Goal: Information Seeking & Learning: Understand process/instructions

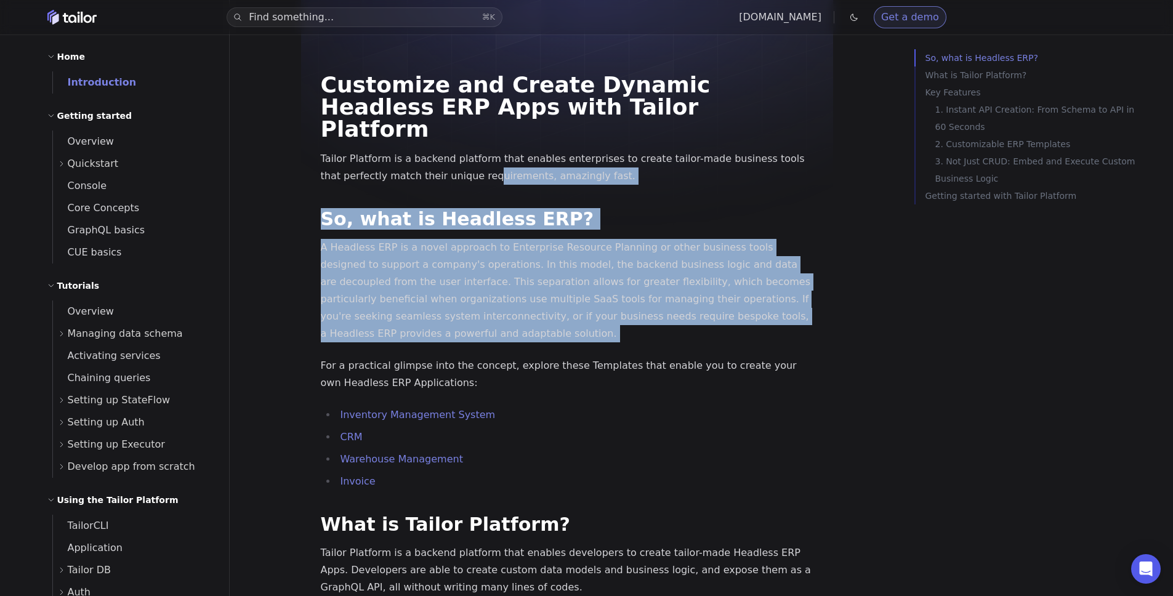
drag, startPoint x: 464, startPoint y: 153, endPoint x: 515, endPoint y: 325, distance: 178.7
drag, startPoint x: 515, startPoint y: 325, endPoint x: 440, endPoint y: 152, distance: 188.1
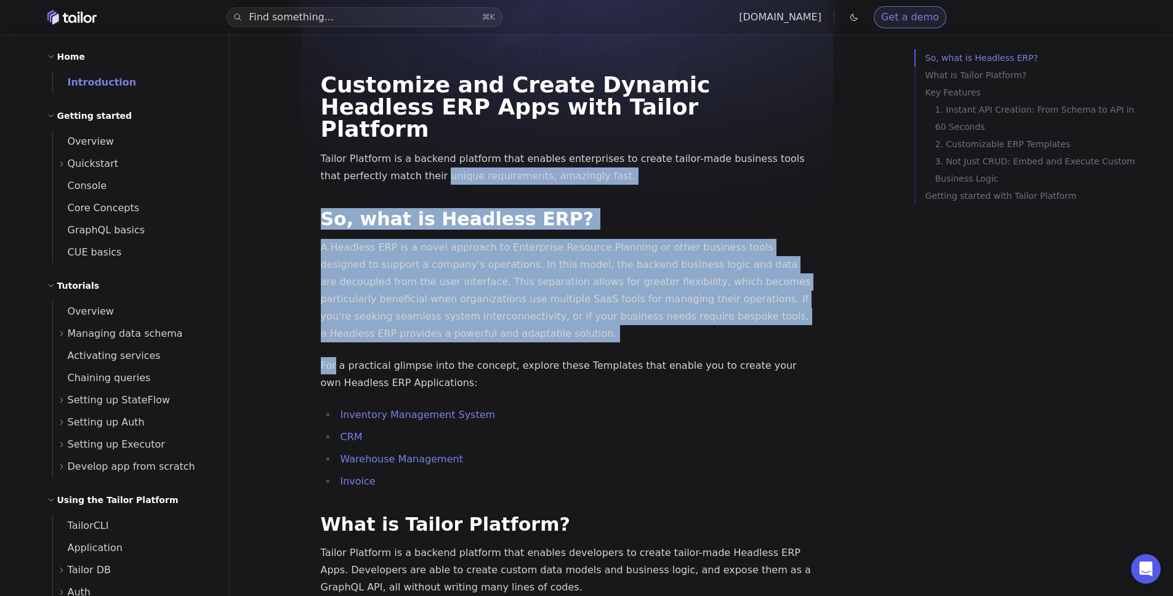
click at [440, 152] on p "Tailor Platform is a backend platform that enables enterprises to create tailor…" at bounding box center [567, 167] width 493 height 34
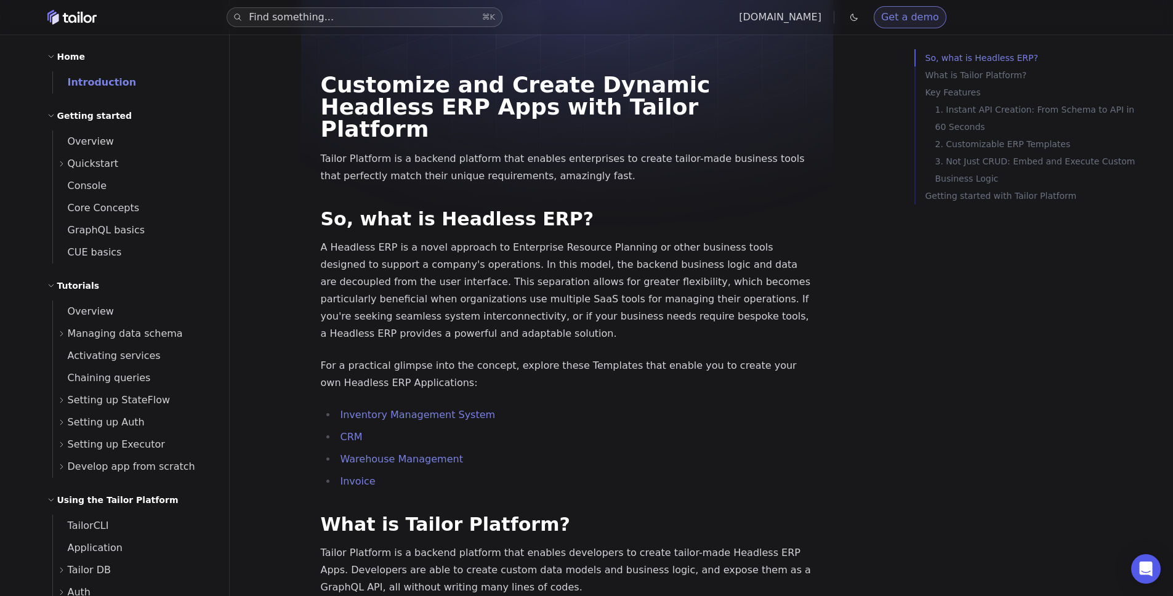
click at [352, 18] on button "Find something... ⌘ K" at bounding box center [365, 17] width 276 height 20
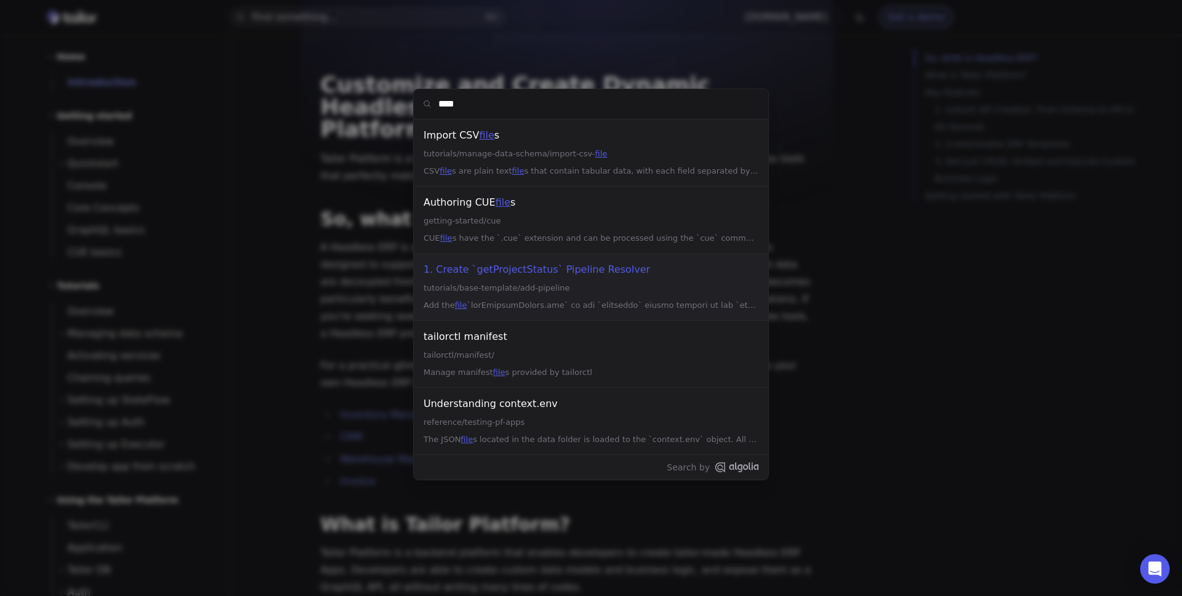
type input "****"
click at [379, 281] on div "**** Import CSV file s tutorials/manage-data-schema/import-csv- file CSV file s…" at bounding box center [591, 298] width 1182 height 596
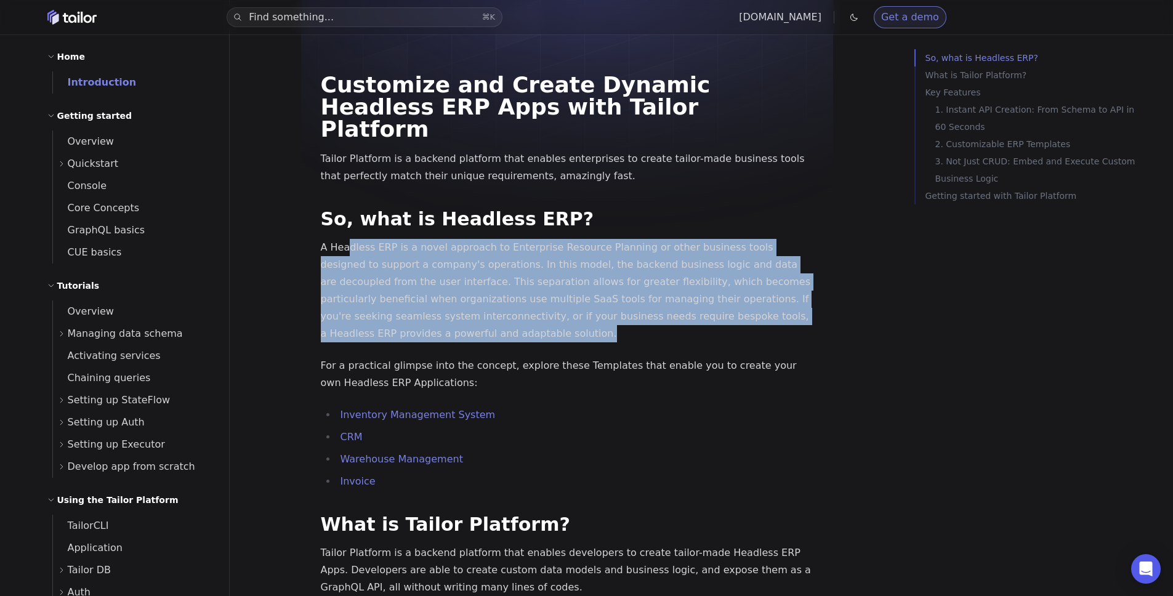
drag, startPoint x: 349, startPoint y: 232, endPoint x: 422, endPoint y: 308, distance: 105.8
click at [422, 308] on p "A Headless ERP is a novel approach to Enterprise Resource Planning or other bus…" at bounding box center [567, 290] width 493 height 103
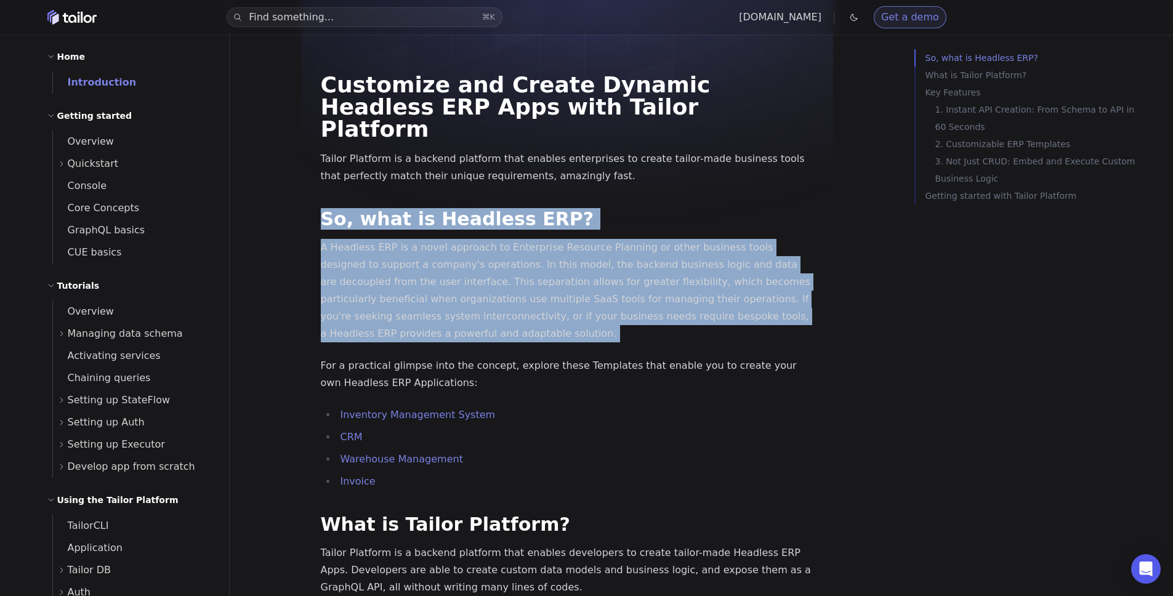
drag, startPoint x: 422, startPoint y: 308, endPoint x: 410, endPoint y: 168, distance: 140.4
drag, startPoint x: 410, startPoint y: 168, endPoint x: 446, endPoint y: 313, distance: 149.8
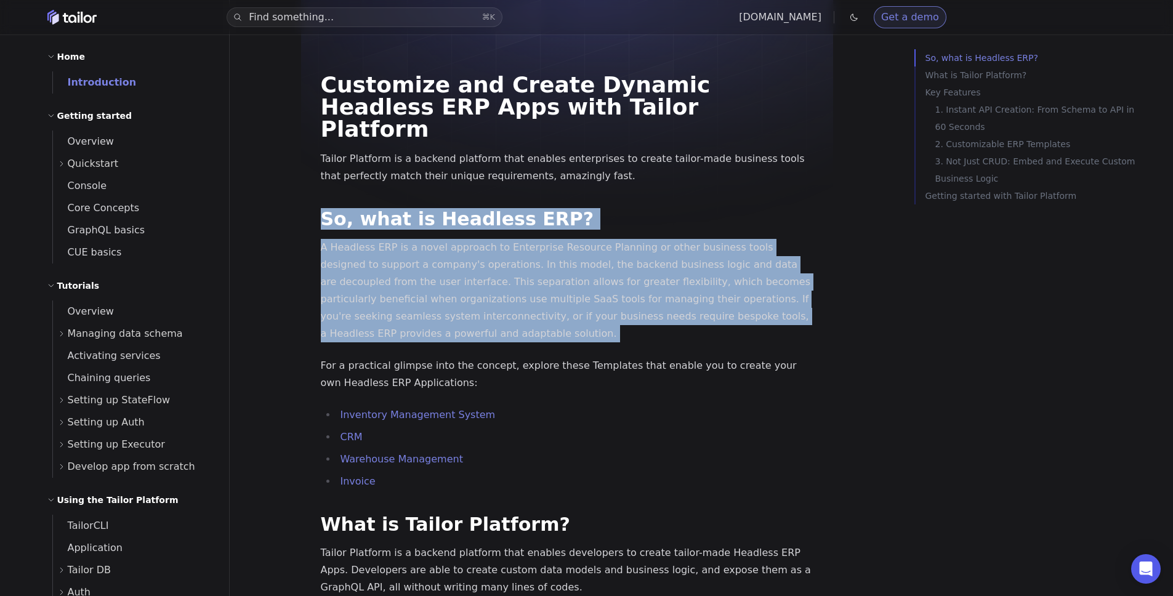
click at [446, 313] on p "A Headless ERP is a novel approach to Enterprise Resource Planning or other bus…" at bounding box center [567, 290] width 493 height 103
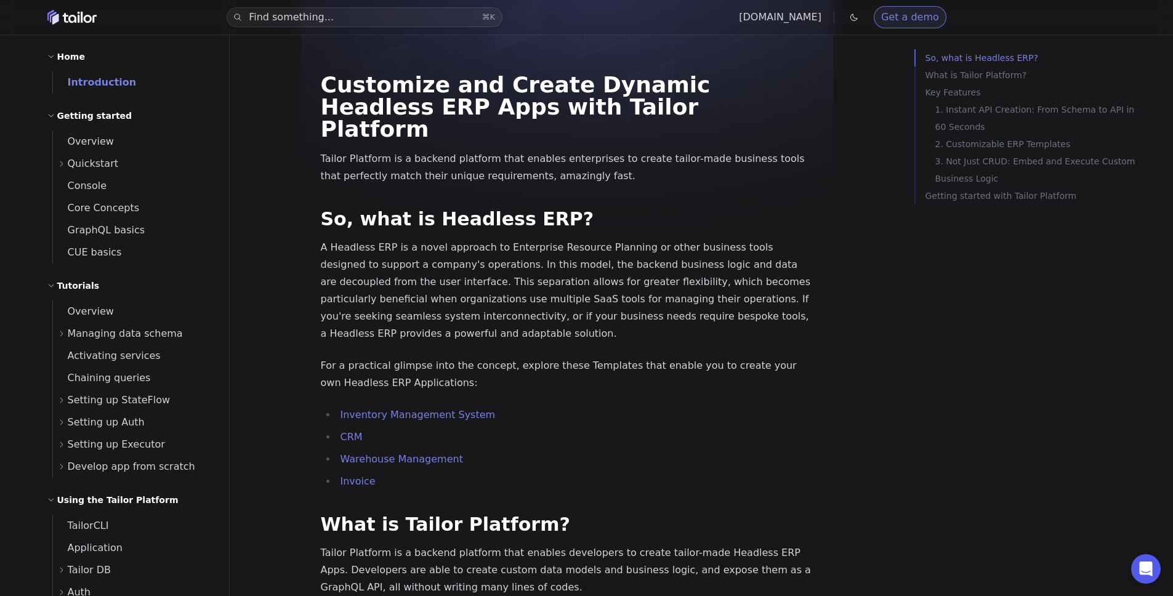
click at [446, 317] on p "A Headless ERP is a novel approach to Enterprise Resource Planning or other bus…" at bounding box center [567, 290] width 493 height 103
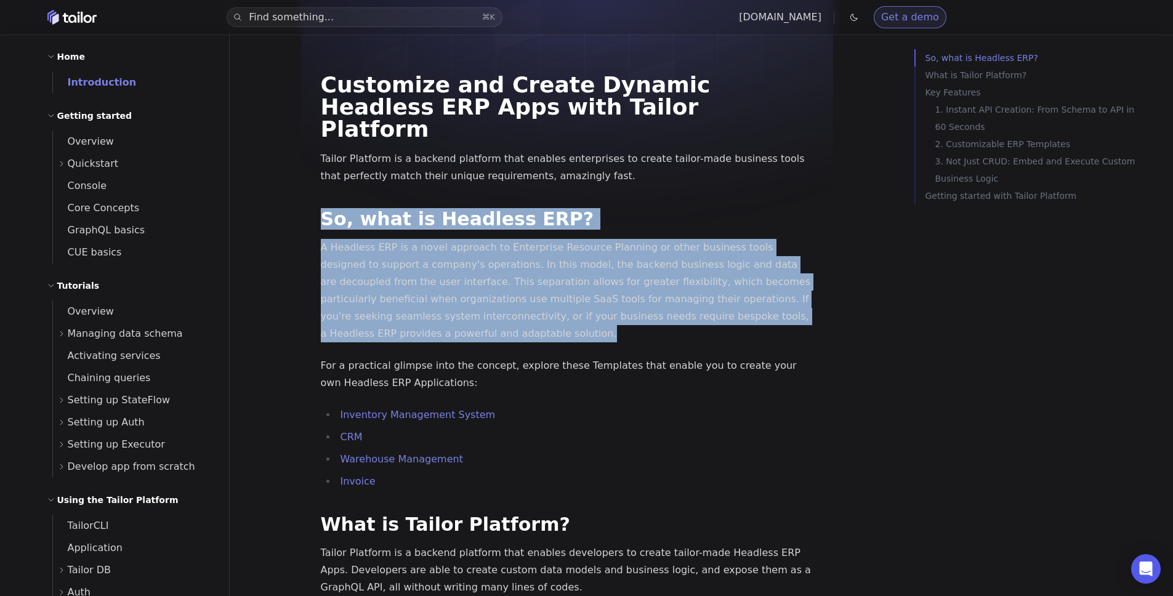
drag, startPoint x: 446, startPoint y: 317, endPoint x: 403, endPoint y: 174, distance: 149.2
drag, startPoint x: 403, startPoint y: 174, endPoint x: 446, endPoint y: 320, distance: 152.6
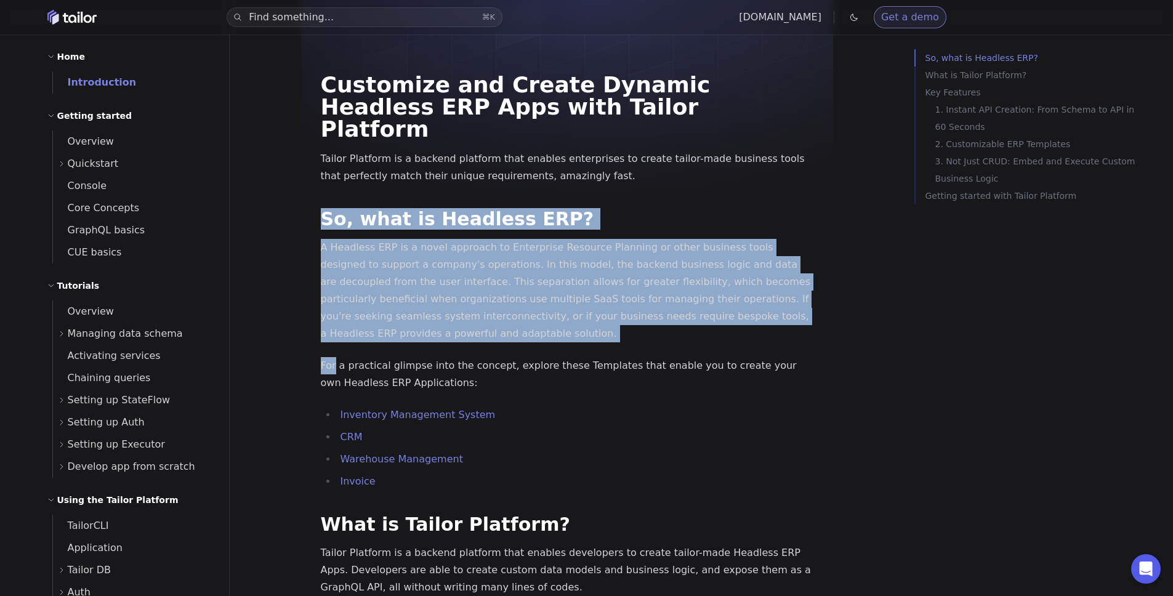
drag, startPoint x: 446, startPoint y: 320, endPoint x: 426, endPoint y: 164, distance: 157.1
drag, startPoint x: 426, startPoint y: 164, endPoint x: 459, endPoint y: 328, distance: 166.7
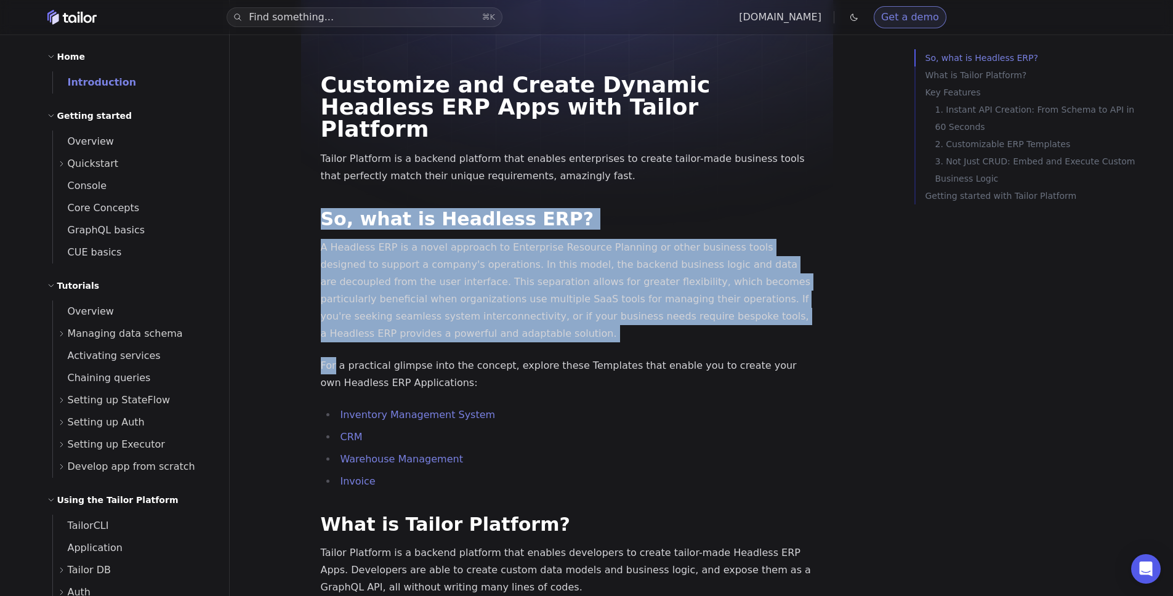
drag, startPoint x: 459, startPoint y: 328, endPoint x: 437, endPoint y: 175, distance: 154.3
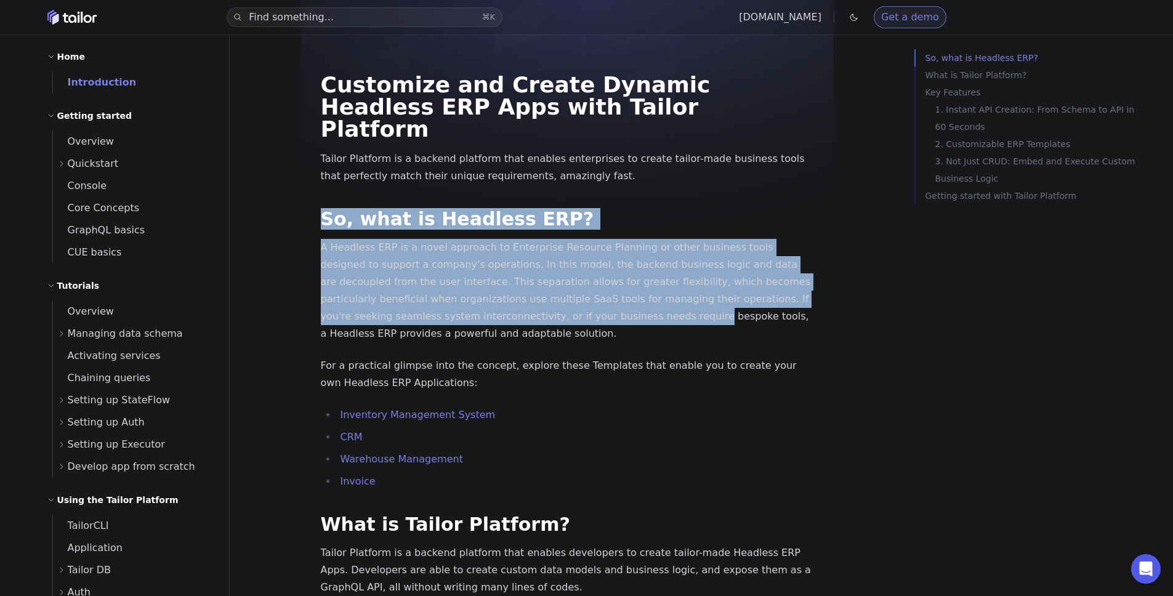
drag, startPoint x: 437, startPoint y: 175, endPoint x: 519, endPoint y: 297, distance: 147.1
click at [519, 297] on p "A Headless ERP is a novel approach to Enterprise Resource Planning or other bus…" at bounding box center [567, 290] width 493 height 103
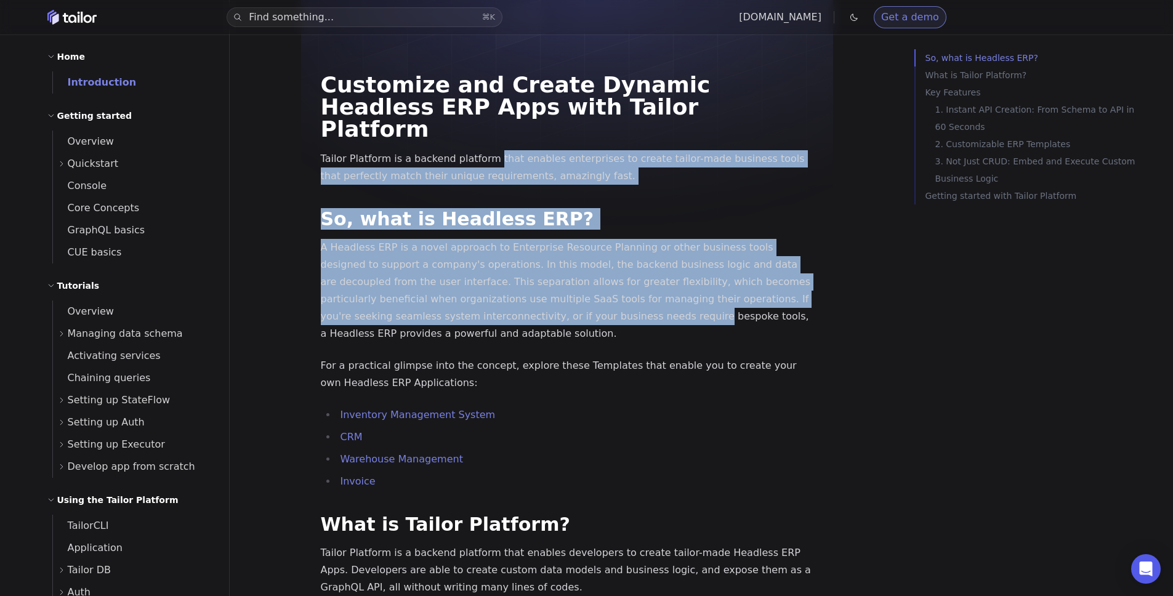
drag, startPoint x: 519, startPoint y: 297, endPoint x: 498, endPoint y: 144, distance: 154.7
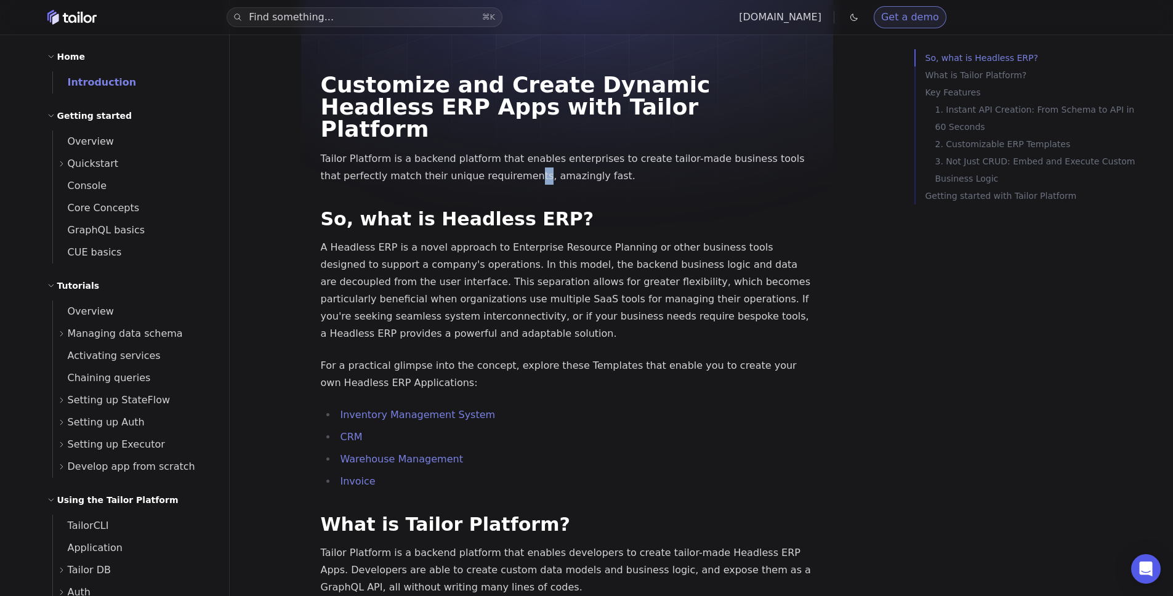
click at [498, 150] on p "Tailor Platform is a backend platform that enables enterprises to create tailor…" at bounding box center [567, 167] width 493 height 34
click at [607, 150] on p "Tailor Platform is a backend platform that enables enterprises to create tailor…" at bounding box center [567, 167] width 493 height 34
drag, startPoint x: 562, startPoint y: 161, endPoint x: 581, endPoint y: 333, distance: 172.2
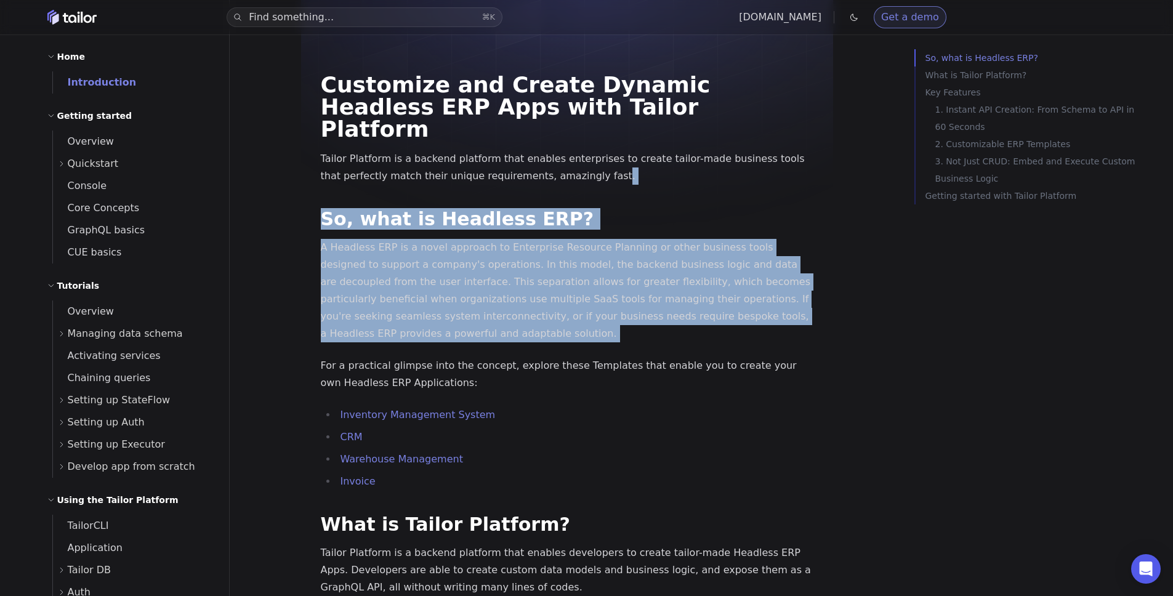
drag, startPoint x: 584, startPoint y: 329, endPoint x: 579, endPoint y: 158, distance: 171.3
click at [579, 158] on p "Tailor Platform is a backend platform that enables enterprises to create tailor…" at bounding box center [567, 167] width 493 height 34
drag, startPoint x: 554, startPoint y: 171, endPoint x: 564, endPoint y: 321, distance: 150.6
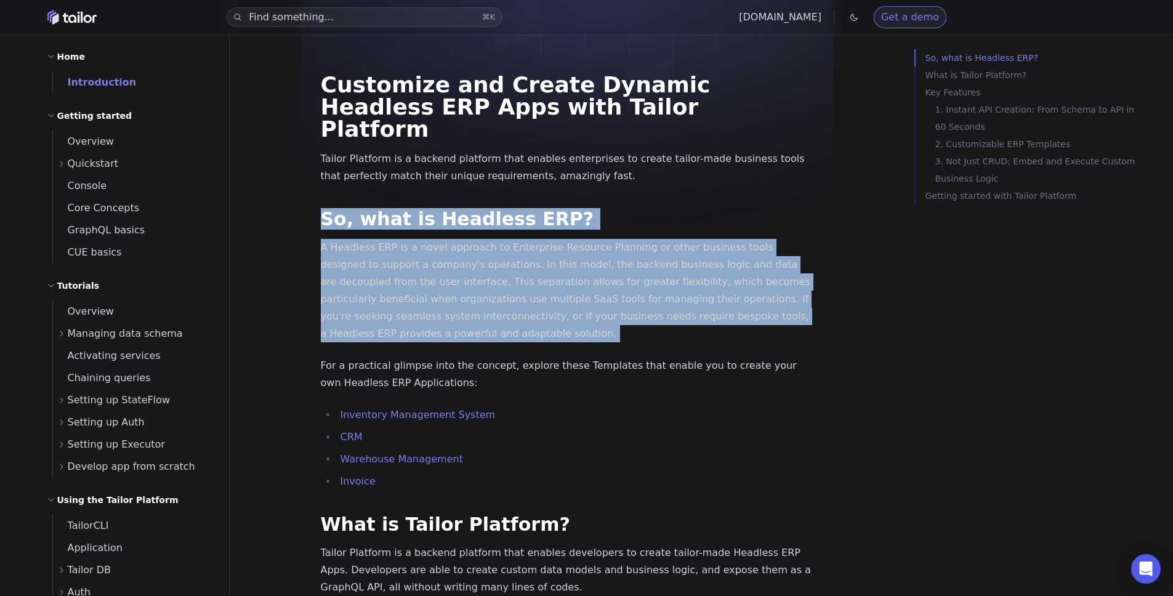
drag, startPoint x: 564, startPoint y: 321, endPoint x: 549, endPoint y: 163, distance: 158.3
drag, startPoint x: 549, startPoint y: 163, endPoint x: 568, endPoint y: 304, distance: 142.3
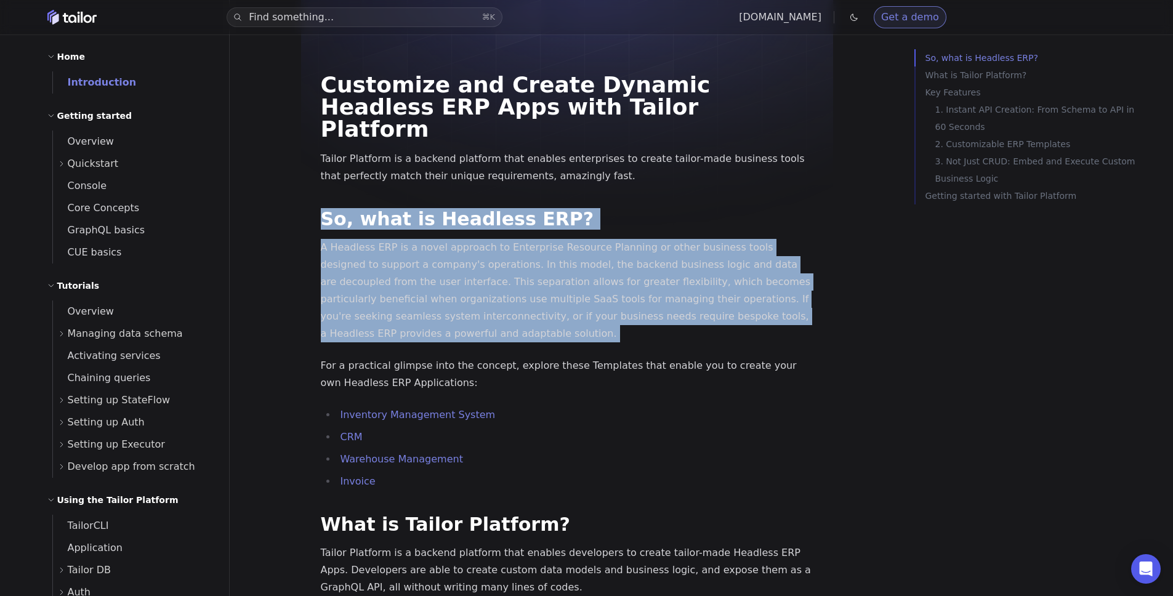
click at [568, 316] on p "A Headless ERP is a novel approach to Enterprise Resource Planning or other bus…" at bounding box center [567, 290] width 493 height 103
drag, startPoint x: 568, startPoint y: 316, endPoint x: 566, endPoint y: 167, distance: 149.0
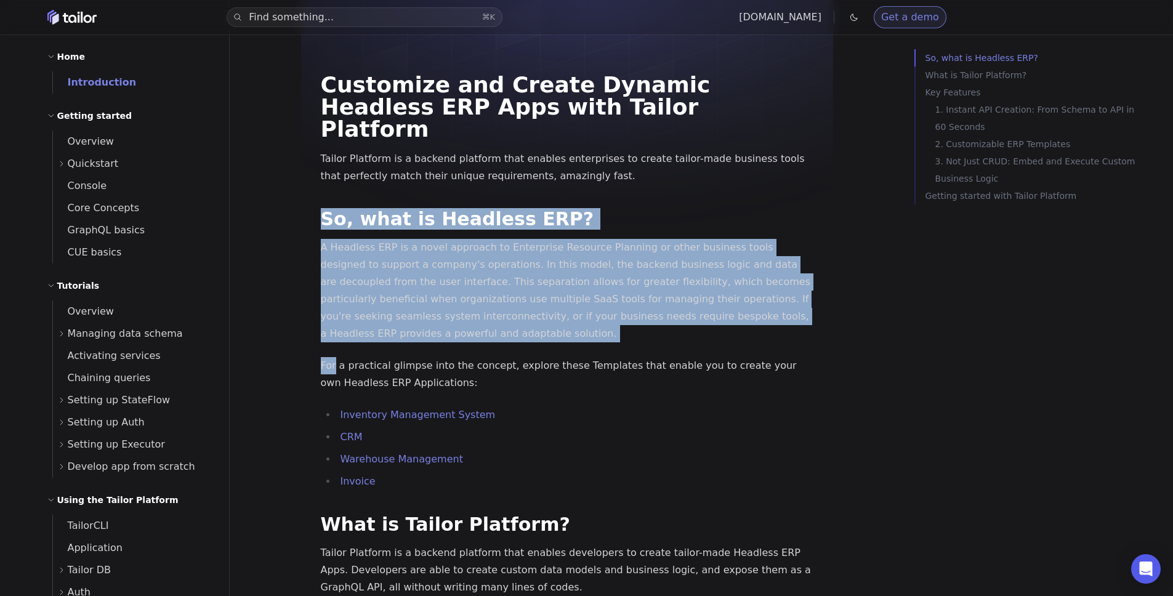
drag, startPoint x: 566, startPoint y: 167, endPoint x: 563, endPoint y: 323, distance: 156.4
drag, startPoint x: 566, startPoint y: 311, endPoint x: 571, endPoint y: 163, distance: 147.9
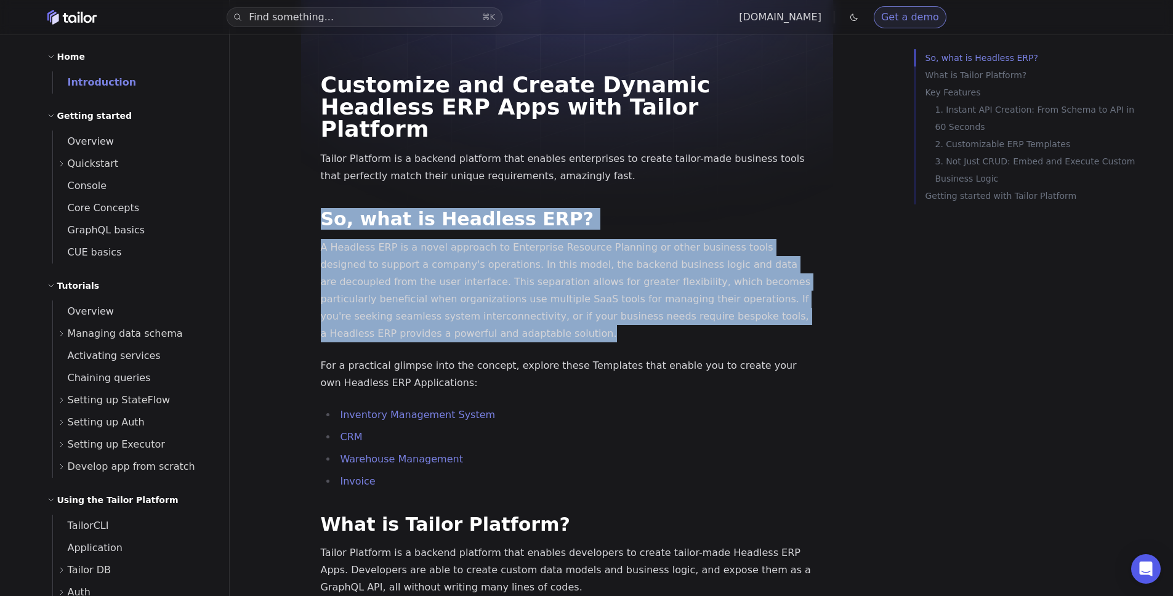
drag, startPoint x: 571, startPoint y: 163, endPoint x: 575, endPoint y: 320, distance: 156.5
click at [575, 320] on p "A Headless ERP is a novel approach to Enterprise Resource Planning or other bus…" at bounding box center [567, 290] width 493 height 103
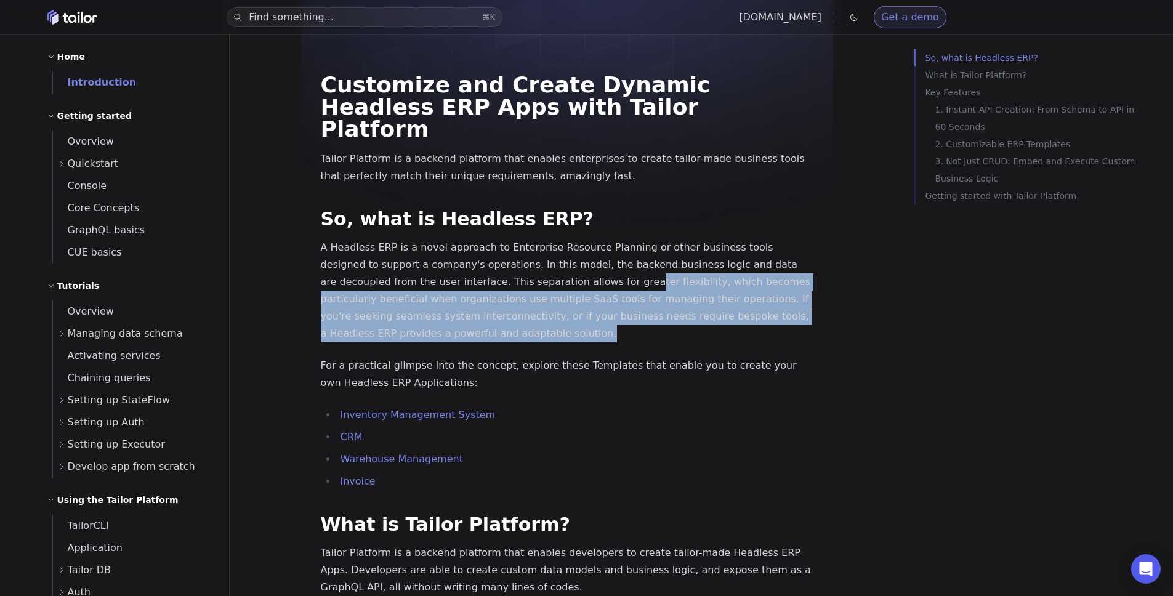
drag, startPoint x: 522, startPoint y: 237, endPoint x: 528, endPoint y: 307, distance: 69.8
click at [528, 307] on p "A Headless ERP is a novel approach to Enterprise Resource Planning or other bus…" at bounding box center [567, 290] width 493 height 103
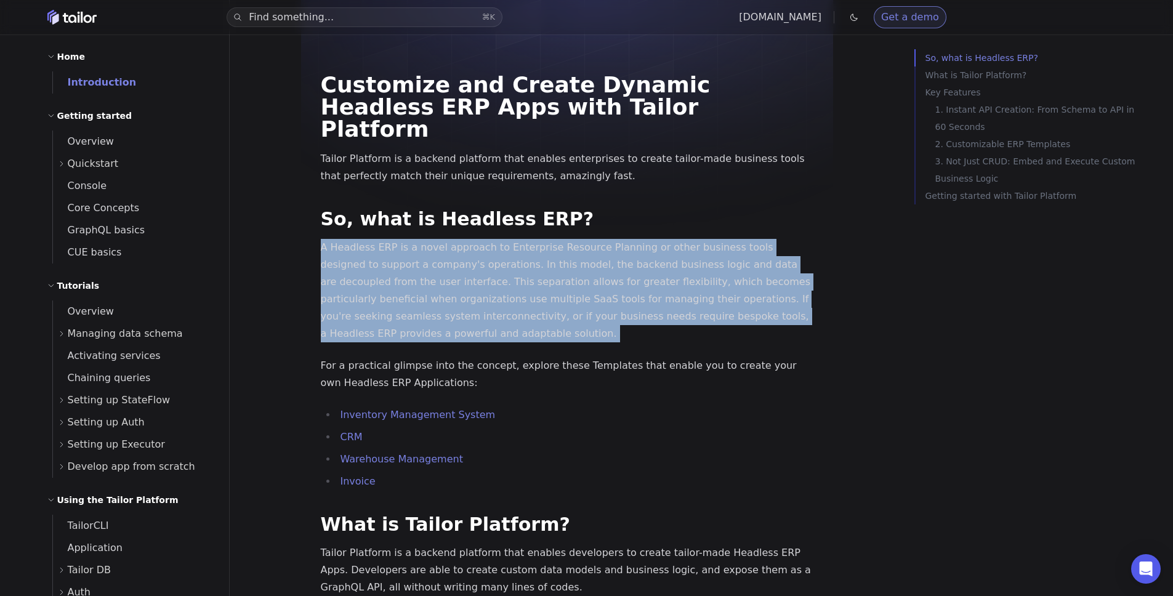
drag, startPoint x: 528, startPoint y: 307, endPoint x: 521, endPoint y: 215, distance: 92.0
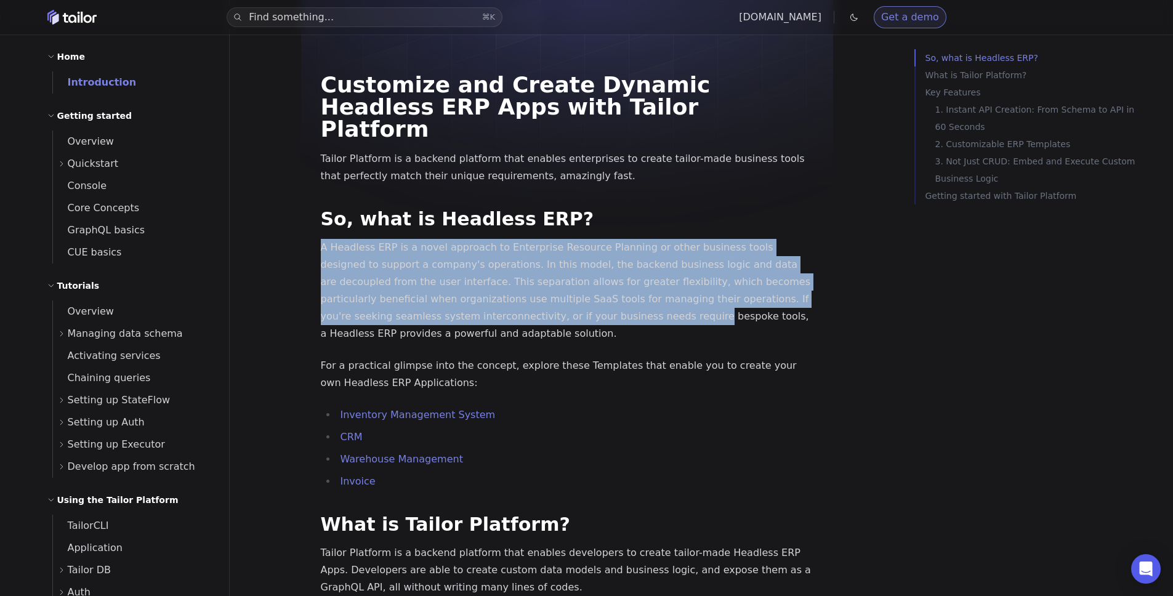
drag, startPoint x: 521, startPoint y: 215, endPoint x: 537, endPoint y: 301, distance: 87.1
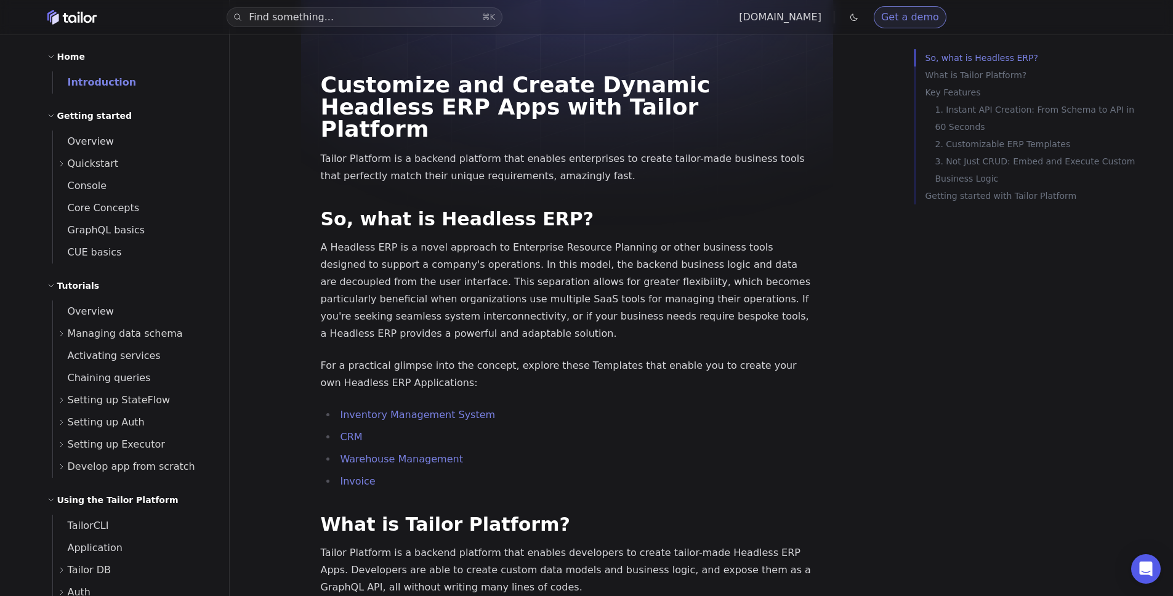
click at [539, 316] on p "A Headless ERP is a novel approach to Enterprise Resource Planning or other bus…" at bounding box center [567, 290] width 493 height 103
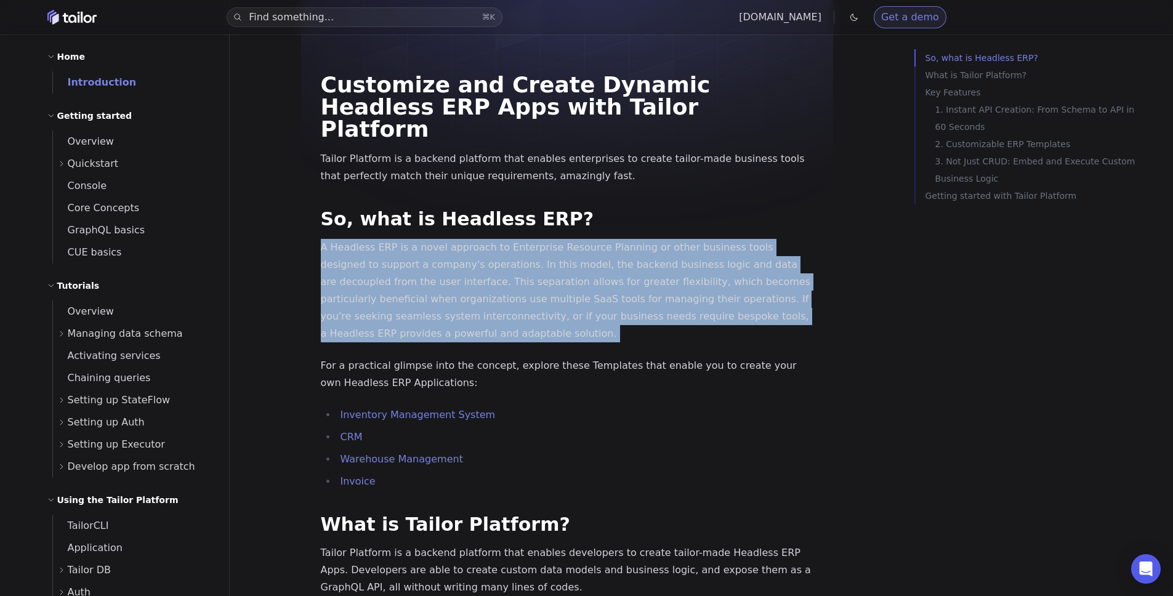
drag, startPoint x: 539, startPoint y: 325, endPoint x: 560, endPoint y: 208, distance: 119.4
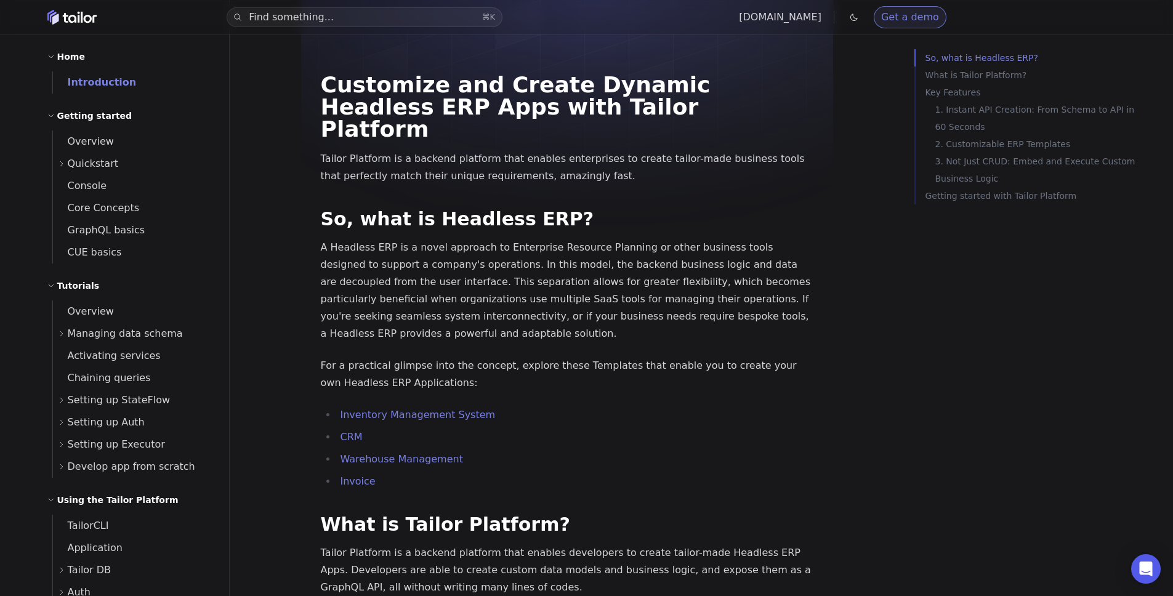
click at [618, 209] on h2 "So, what is Headless ERP?" at bounding box center [567, 219] width 493 height 20
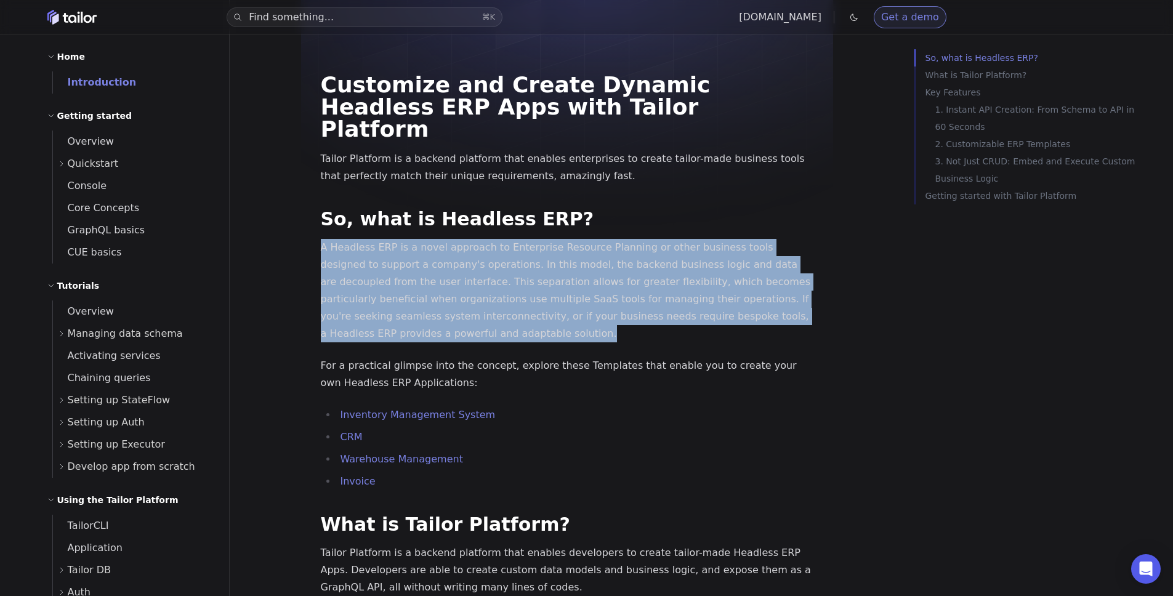
drag, startPoint x: 569, startPoint y: 188, endPoint x: 567, endPoint y: 320, distance: 131.2
click at [567, 320] on p "A Headless ERP is a novel approach to Enterprise Resource Planning or other bus…" at bounding box center [567, 290] width 493 height 103
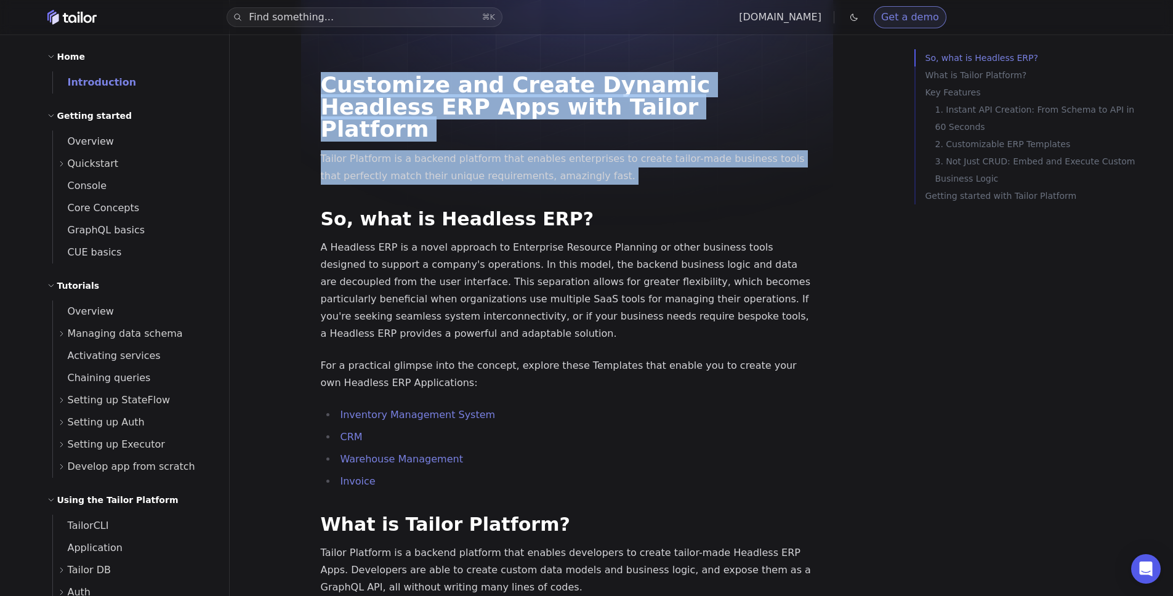
drag, startPoint x: 511, startPoint y: 184, endPoint x: 381, endPoint y: 65, distance: 176.1
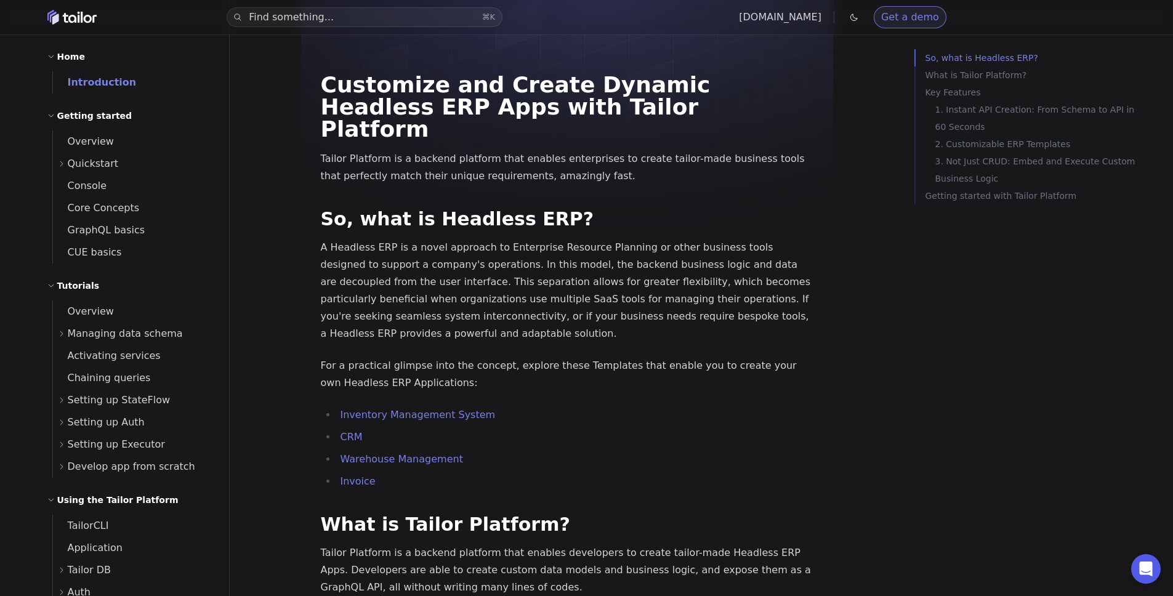
click at [555, 262] on p "A Headless ERP is a novel approach to Enterprise Resource Planning or other bus…" at bounding box center [567, 290] width 493 height 103
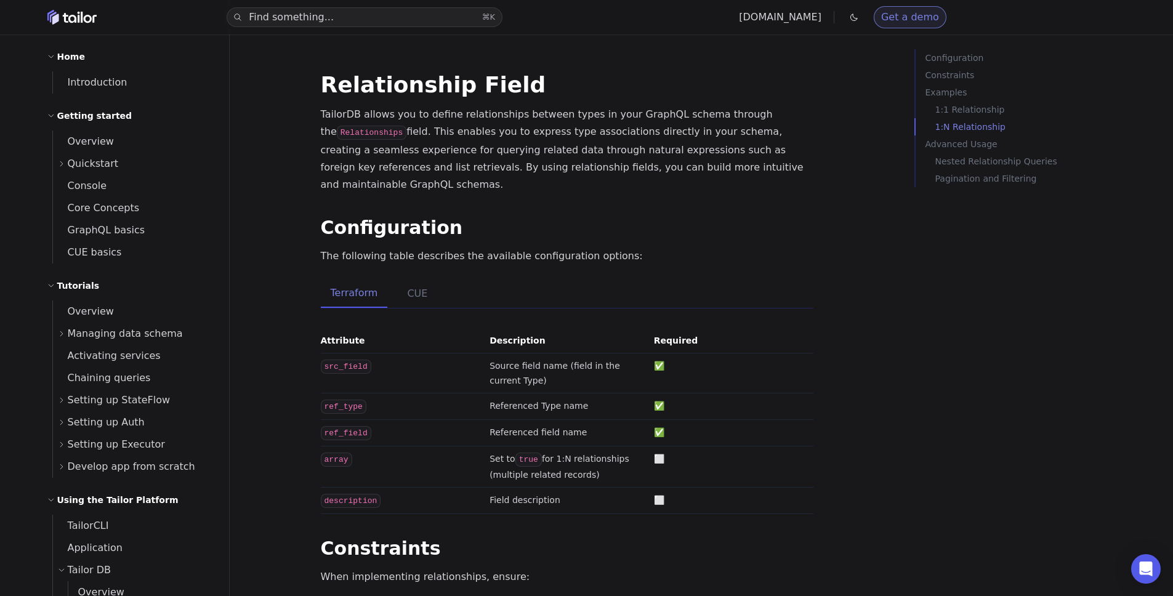
scroll to position [1474, 0]
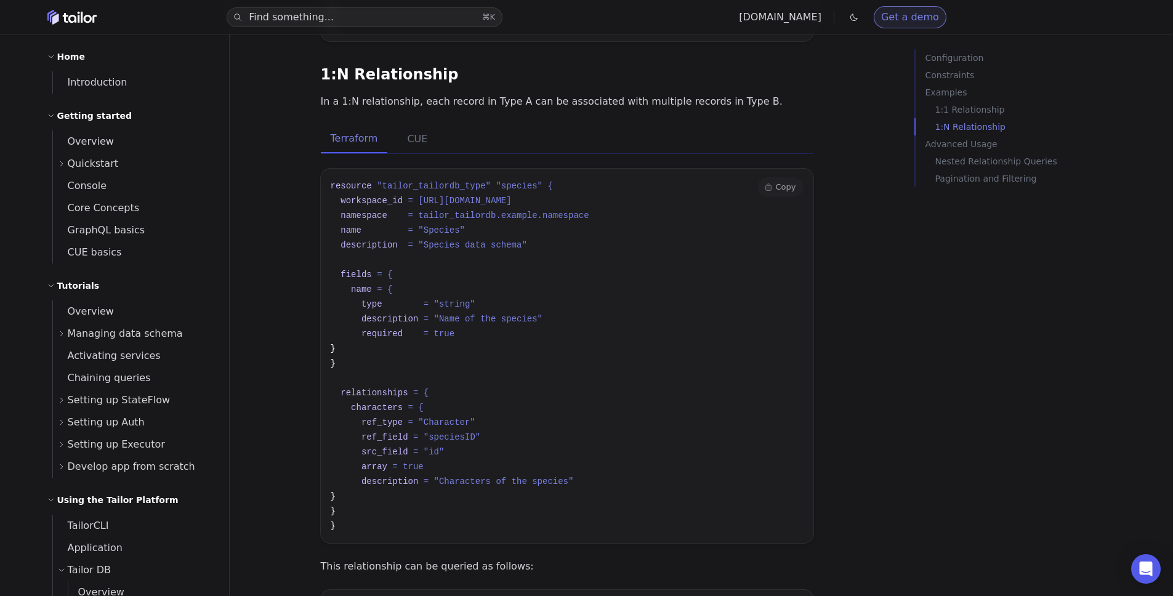
drag, startPoint x: 486, startPoint y: 241, endPoint x: 490, endPoint y: 349, distance: 107.2
click at [490, 349] on pre "resource "tailor_tailordb_type" "species" { workspace_id = [URL][DOMAIN_NAME] n…" at bounding box center [567, 356] width 493 height 374
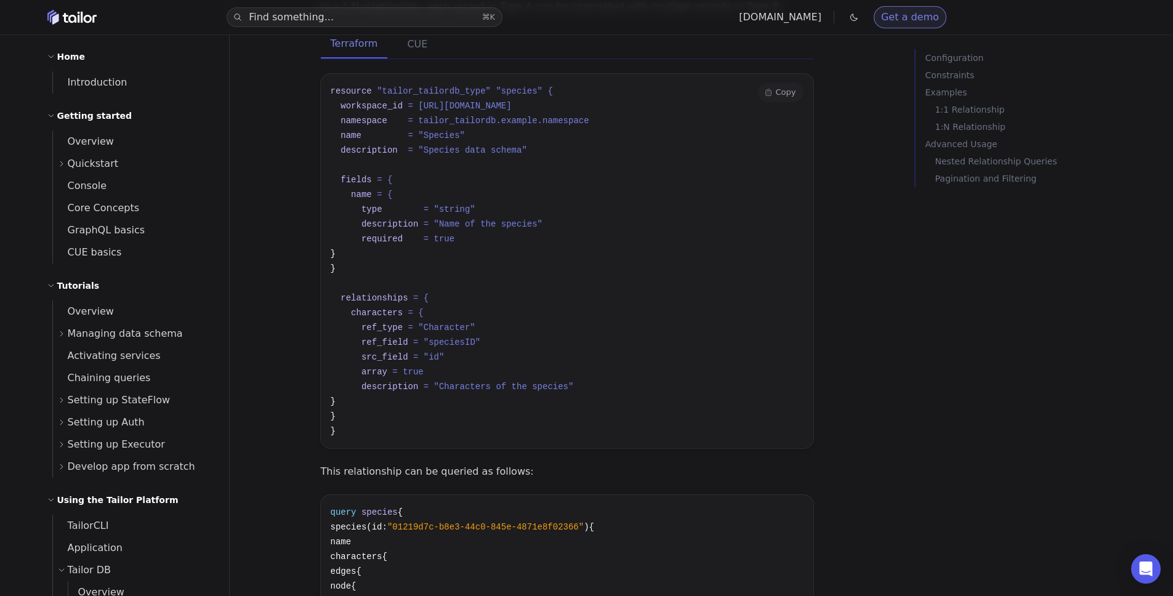
scroll to position [1568, 0]
drag, startPoint x: 481, startPoint y: 263, endPoint x: 484, endPoint y: 394, distance: 130.6
click at [484, 394] on pre "resource "tailor_tailordb_type" "species" { workspace_id = [URL][DOMAIN_NAME] n…" at bounding box center [567, 262] width 493 height 374
click at [478, 315] on pre "resource "tailor_tailordb_type" "species" { workspace_id = [URL][DOMAIN_NAME] n…" at bounding box center [567, 262] width 493 height 374
click at [472, 382] on span ""Characters of the species"" at bounding box center [504, 387] width 140 height 10
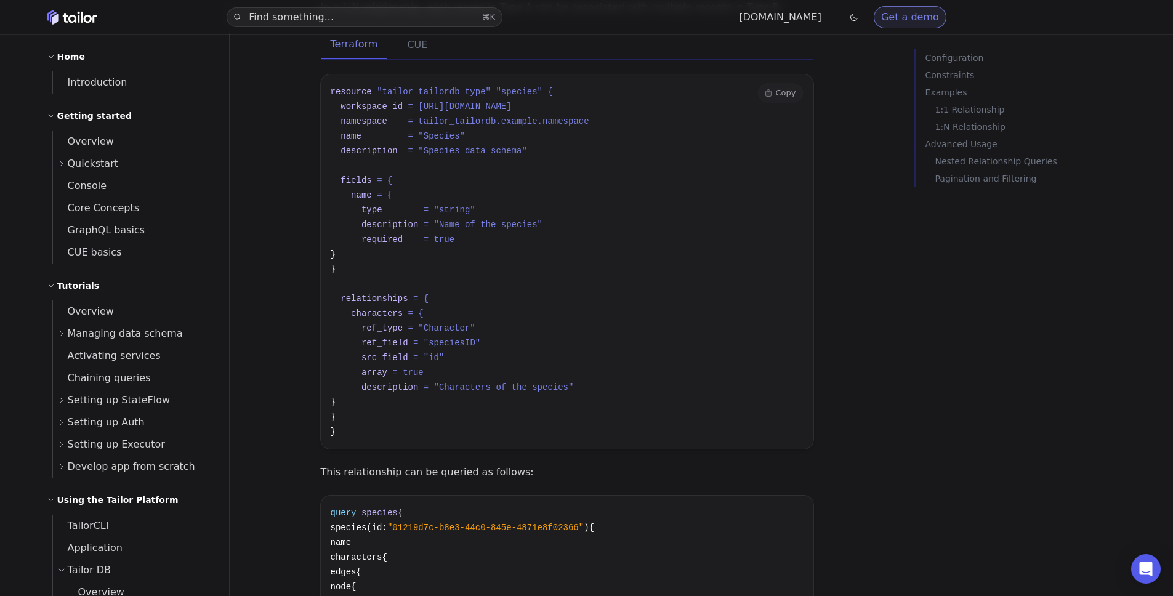
drag, startPoint x: 469, startPoint y: 396, endPoint x: 477, endPoint y: 249, distance: 147.4
click at [477, 249] on pre "resource "tailor_tailordb_type" "species" { workspace_id = [URL][DOMAIN_NAME] n…" at bounding box center [567, 262] width 493 height 374
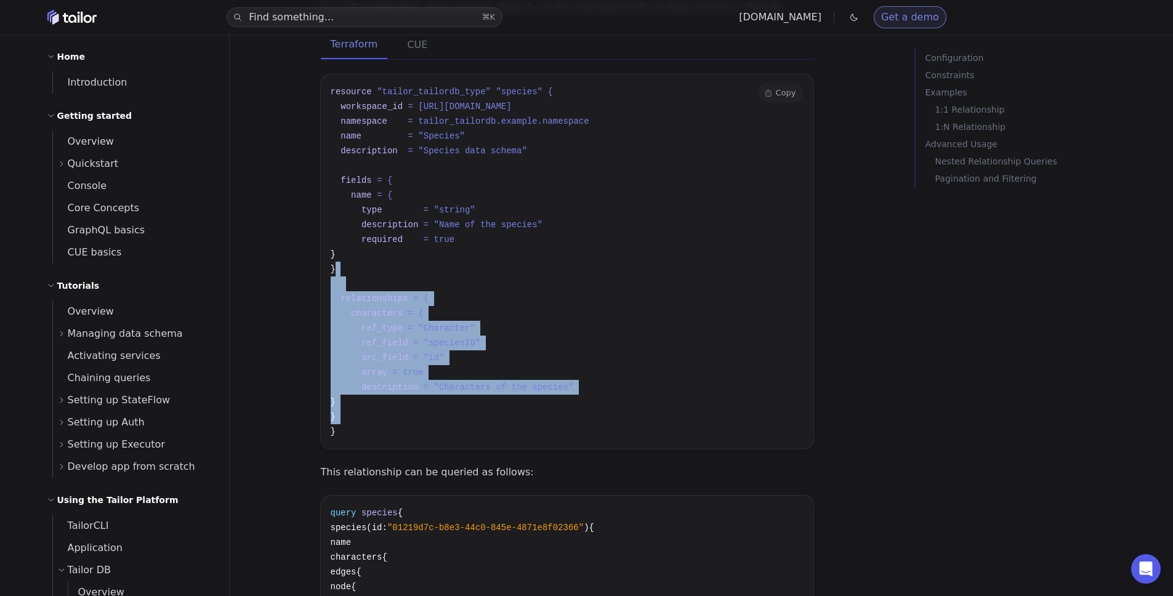
drag, startPoint x: 477, startPoint y: 249, endPoint x: 480, endPoint y: 390, distance: 141.7
click at [480, 390] on pre "resource "tailor_tailordb_type" "species" { workspace_id = [URL][DOMAIN_NAME] n…" at bounding box center [567, 262] width 493 height 374
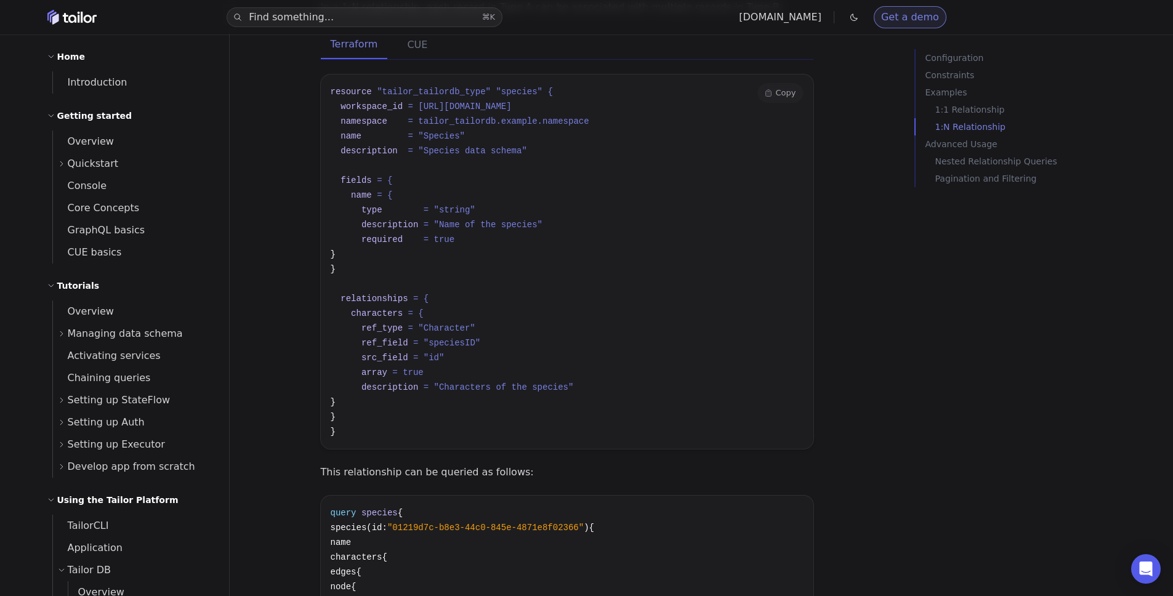
scroll to position [842, 0]
